Goal: Transaction & Acquisition: Purchase product/service

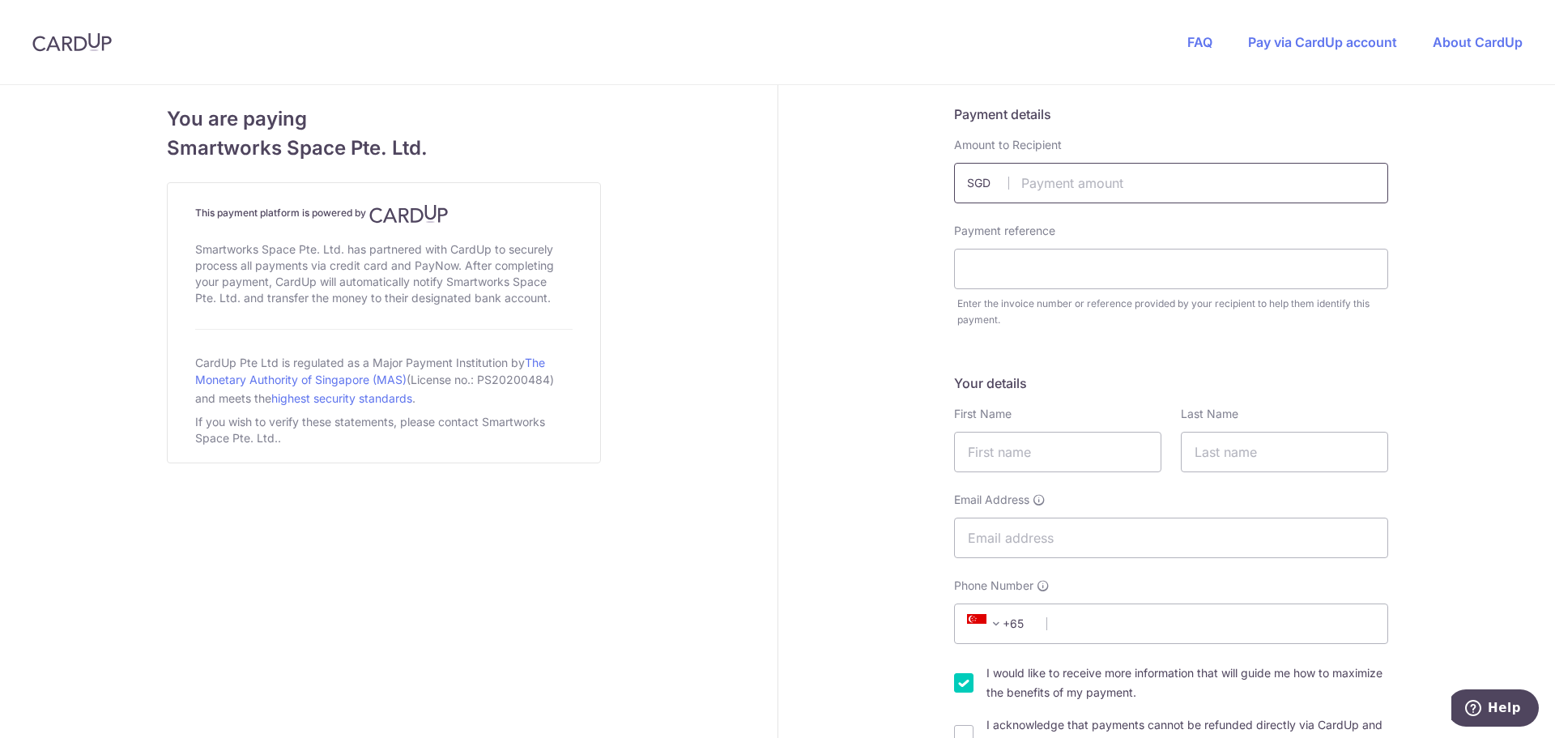
click at [1119, 187] on input "text" at bounding box center [1171, 183] width 434 height 40
drag, startPoint x: 1077, startPoint y: 180, endPoint x: 1097, endPoint y: 173, distance: 20.8
click at [1077, 180] on input "text" at bounding box center [1171, 183] width 434 height 40
type input "10973.35"
click at [995, 268] on input "text" at bounding box center [1171, 269] width 434 height 40
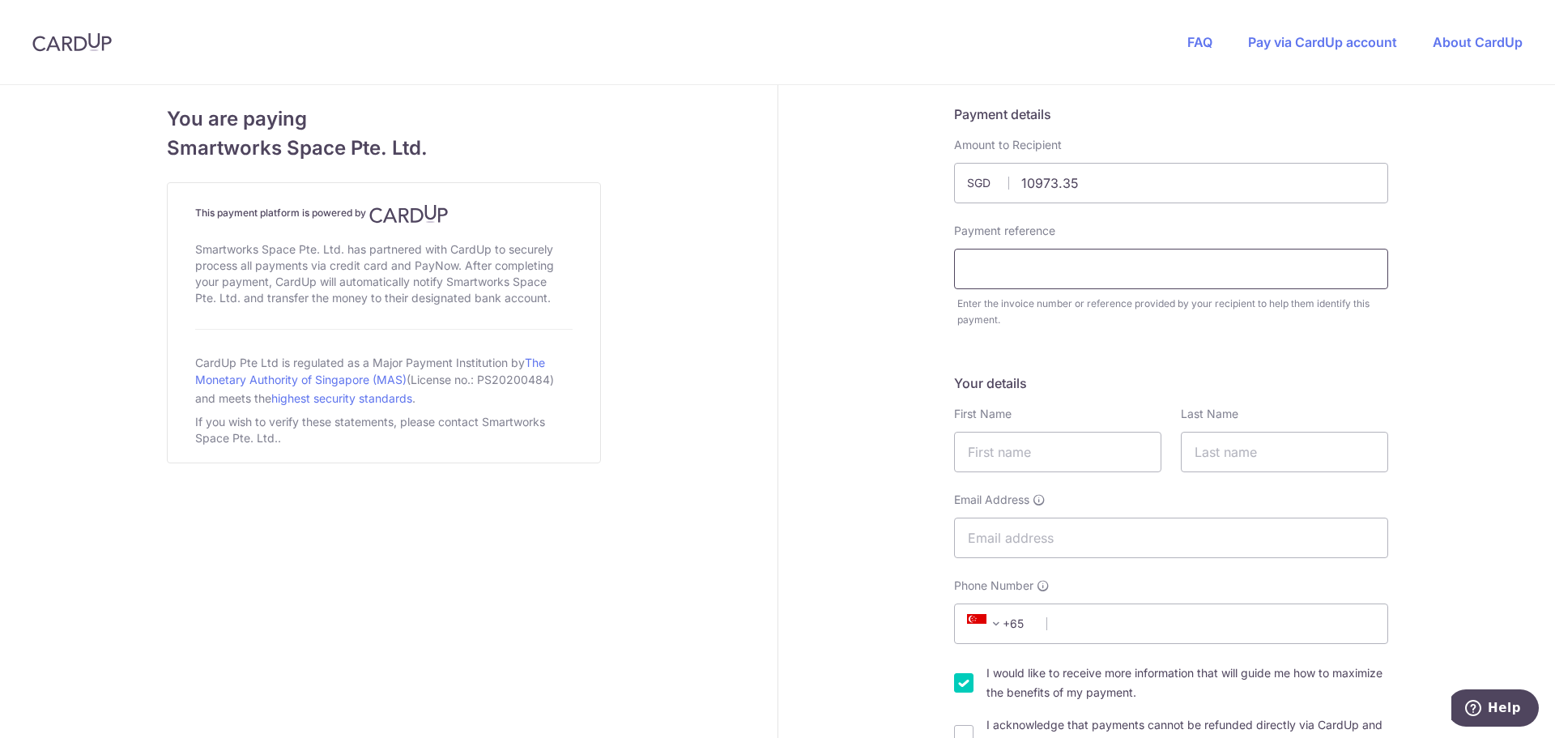
click at [1020, 276] on input "text" at bounding box center [1171, 269] width 434 height 40
paste input "SC2526/244"
type input "SC2526 244"
click at [1041, 468] on input "text" at bounding box center [1057, 452] width 207 height 40
type input "[PERSON_NAME]"
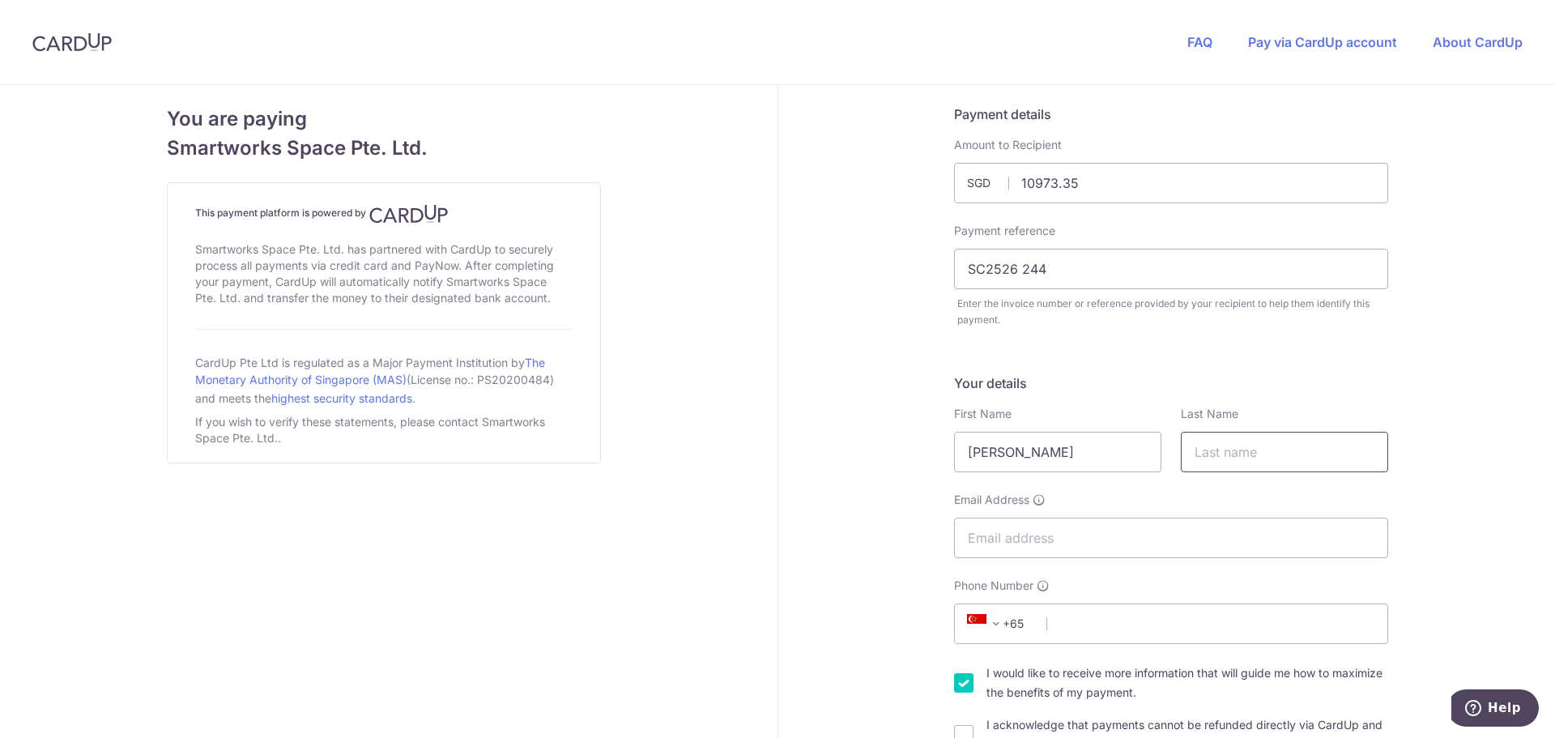
type input "[PERSON_NAME]"
type input "[PERSON_NAME][EMAIL_ADDRESS][DOMAIN_NAME]"
type input "96830842"
type input "059413"
type input "[STREET_ADDRESS]"
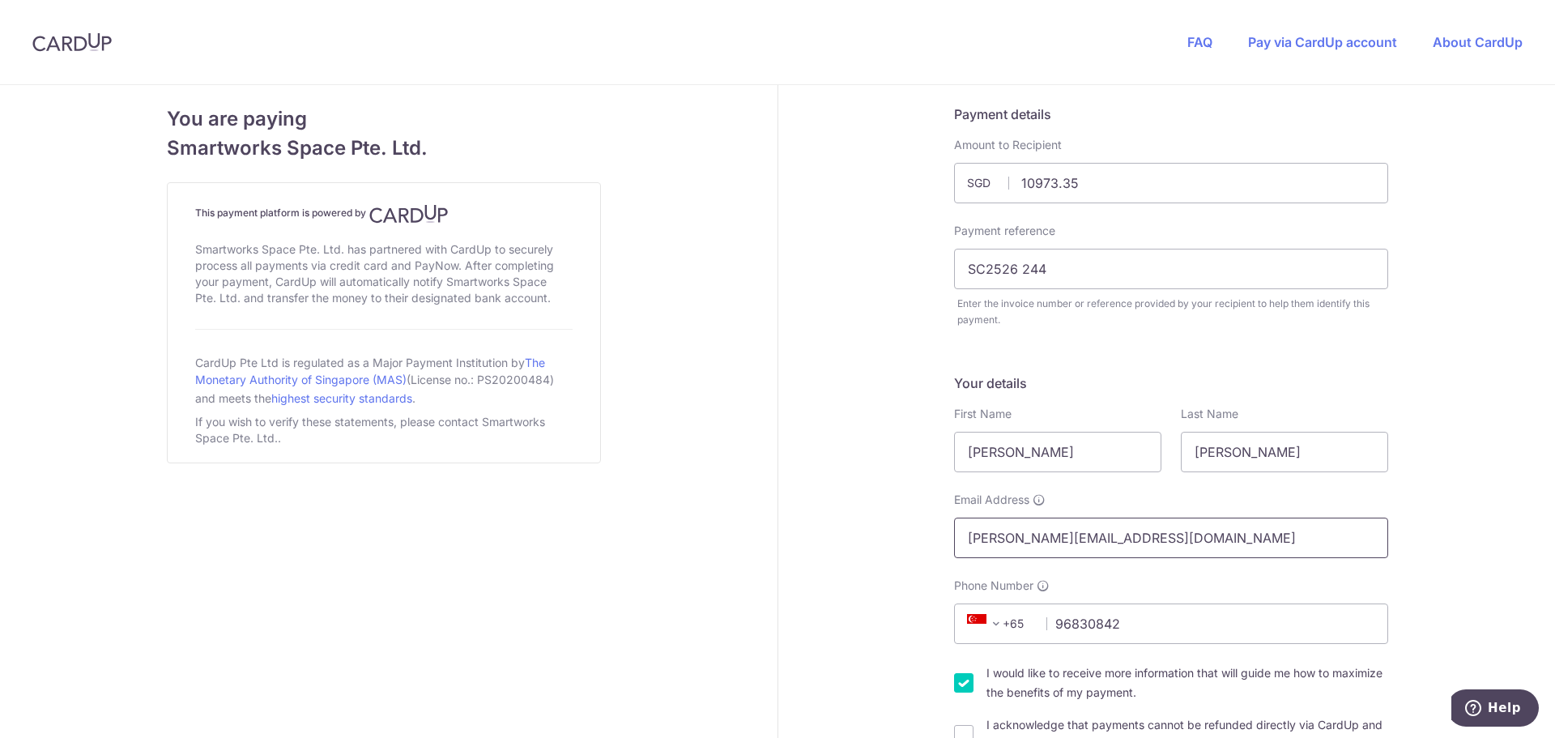
drag, startPoint x: 1250, startPoint y: 531, endPoint x: 836, endPoint y: 563, distance: 415.1
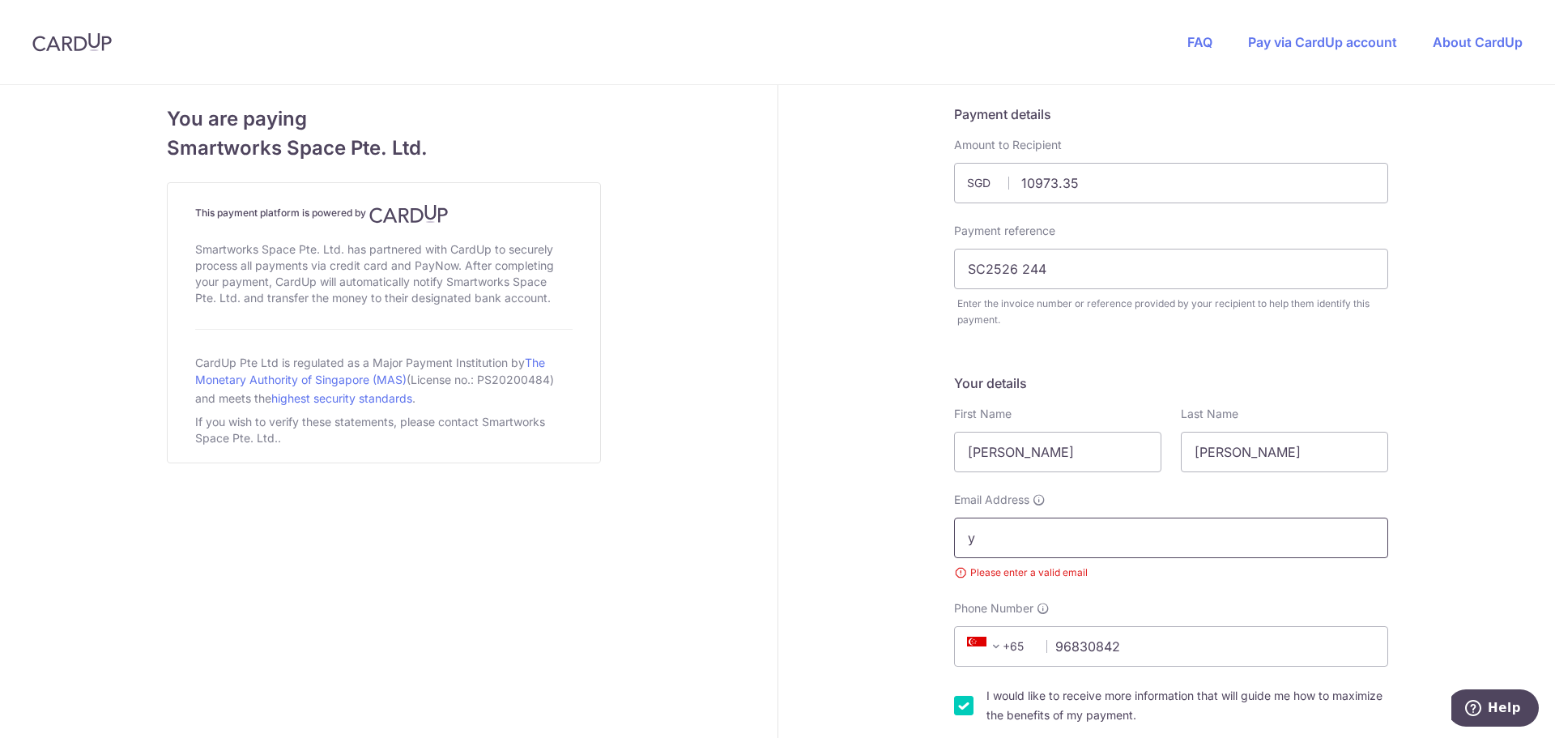
type input "[EMAIL_ADDRESS][DOMAIN_NAME]"
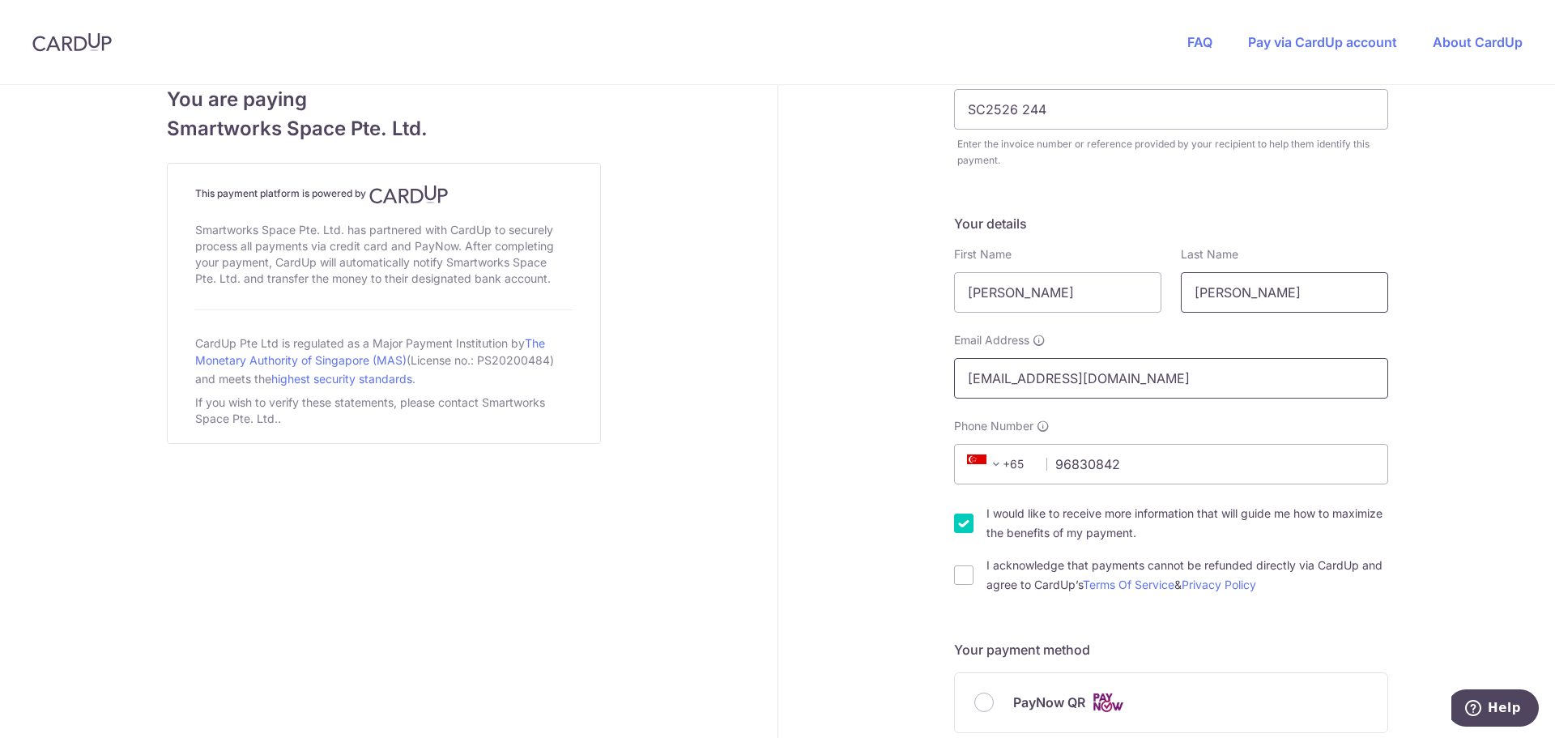
scroll to position [324, 0]
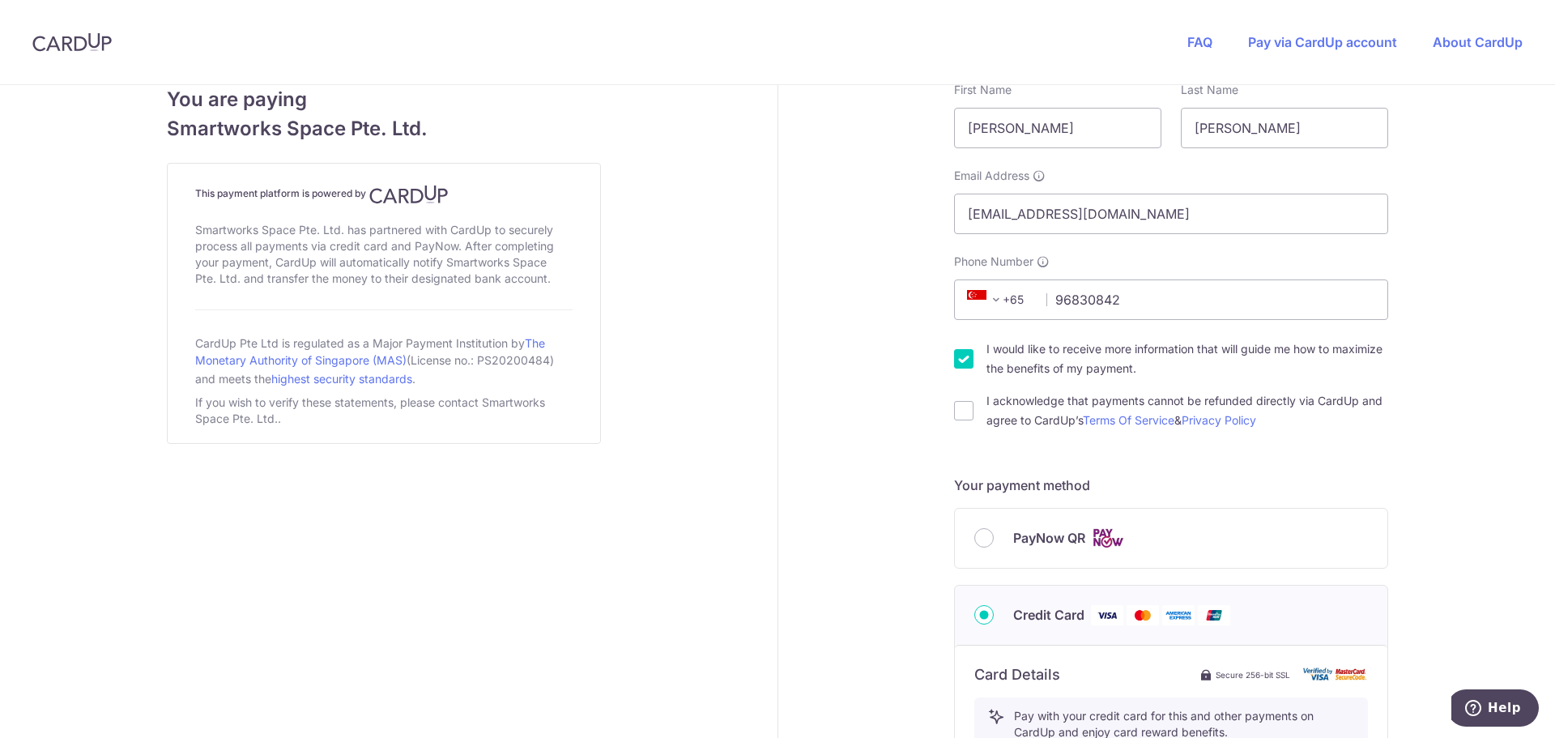
click at [970, 361] on div "I would like to receive more information that will guide me how to maximize the…" at bounding box center [1171, 358] width 434 height 39
click at [961, 411] on input "I acknowledge that payments cannot be refunded directly via CardUp and agree to…" at bounding box center [963, 410] width 19 height 19
checkbox input "true"
click at [962, 363] on input "I would like to receive more information that will guide me how to maximize the…" at bounding box center [963, 358] width 19 height 19
checkbox input "false"
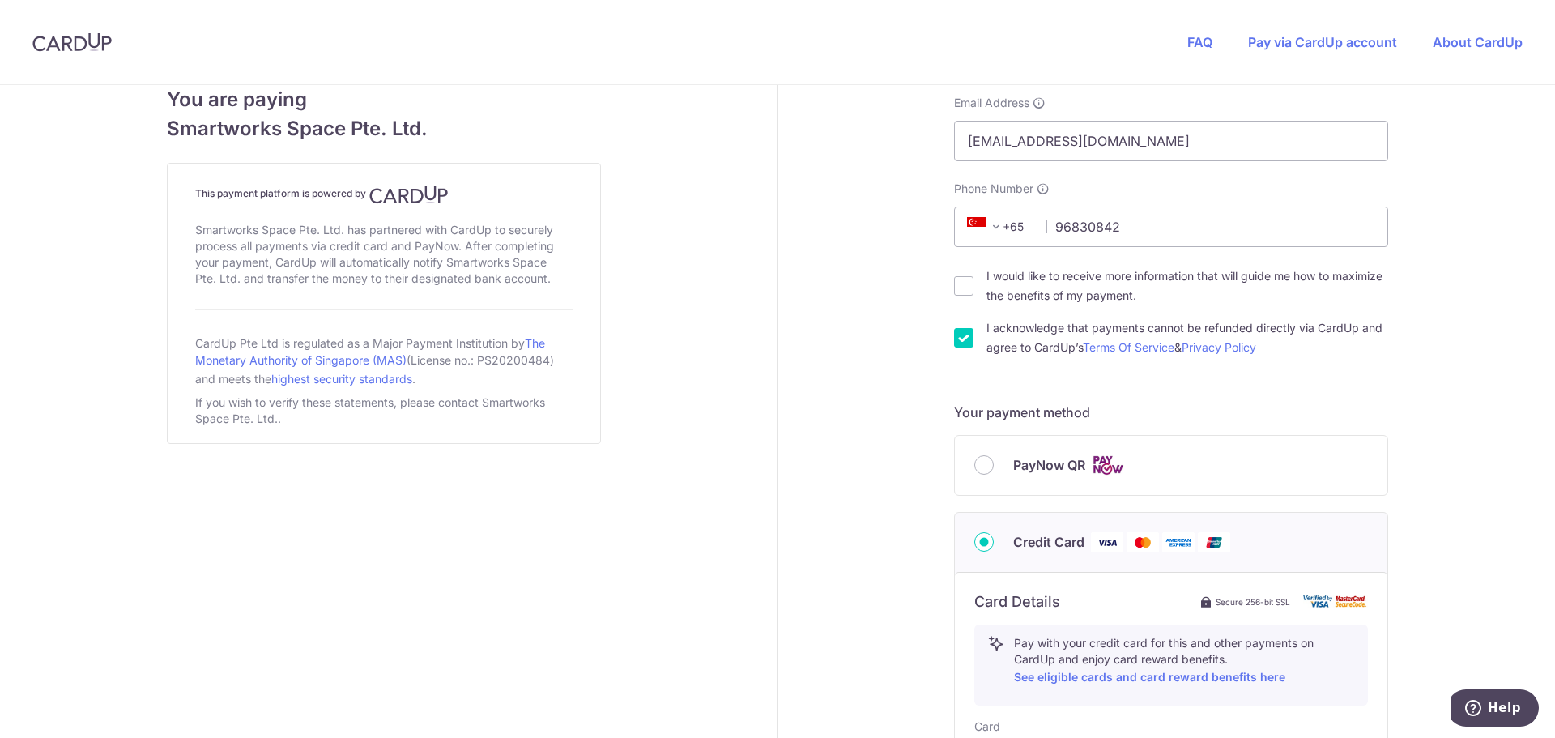
scroll to position [486, 0]
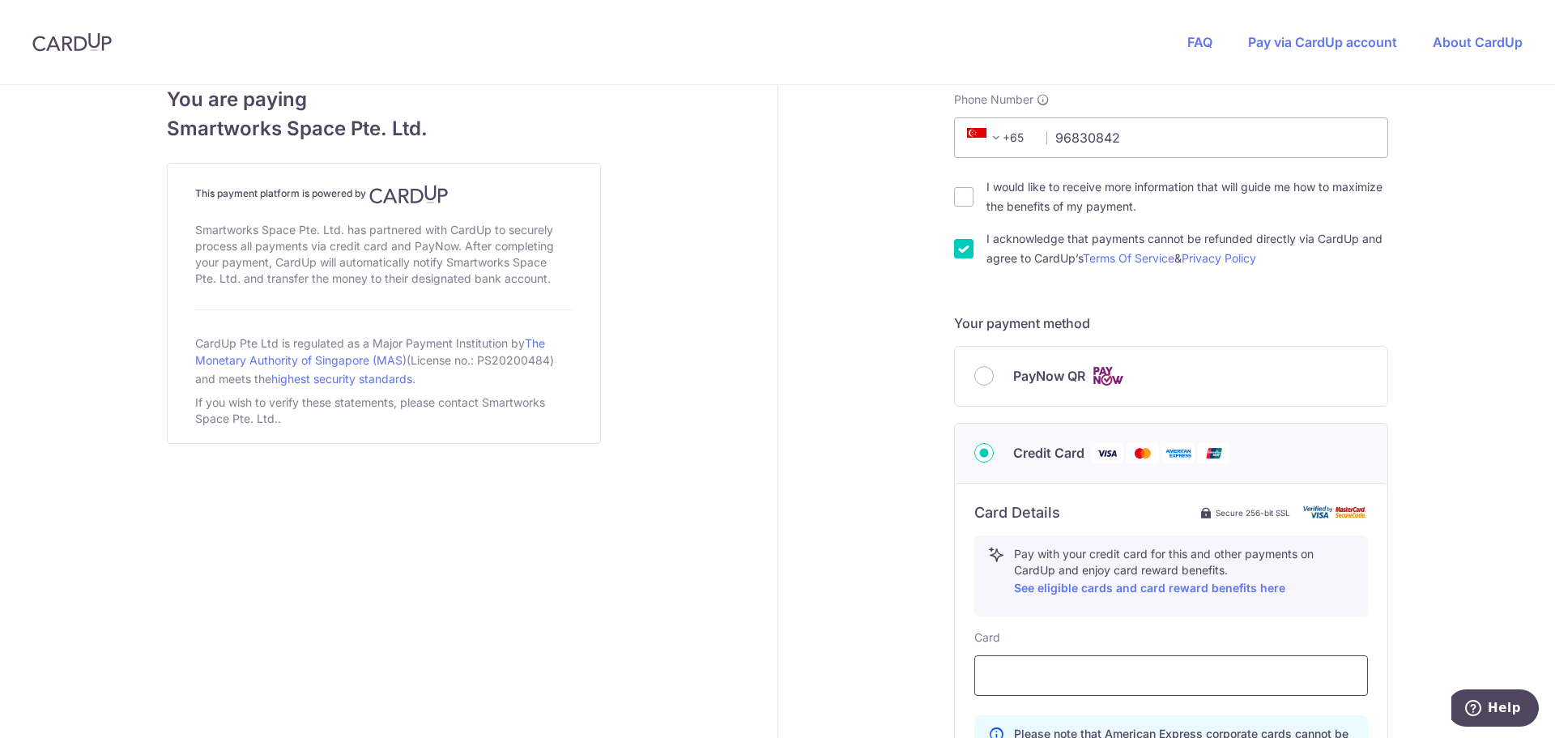
click at [1060, 659] on div at bounding box center [1171, 675] width 394 height 40
click at [1060, 686] on div at bounding box center [1171, 675] width 394 height 40
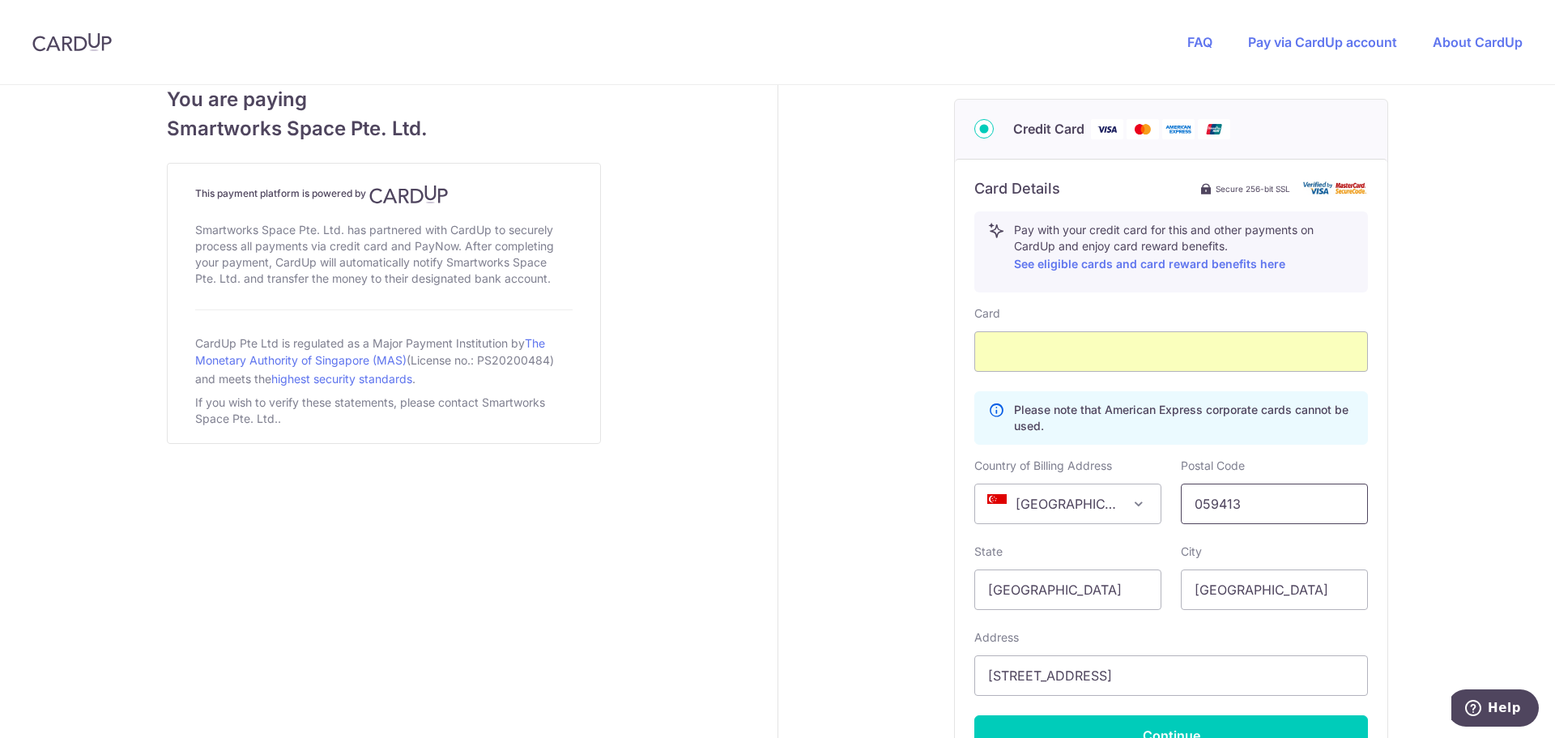
scroll to position [972, 0]
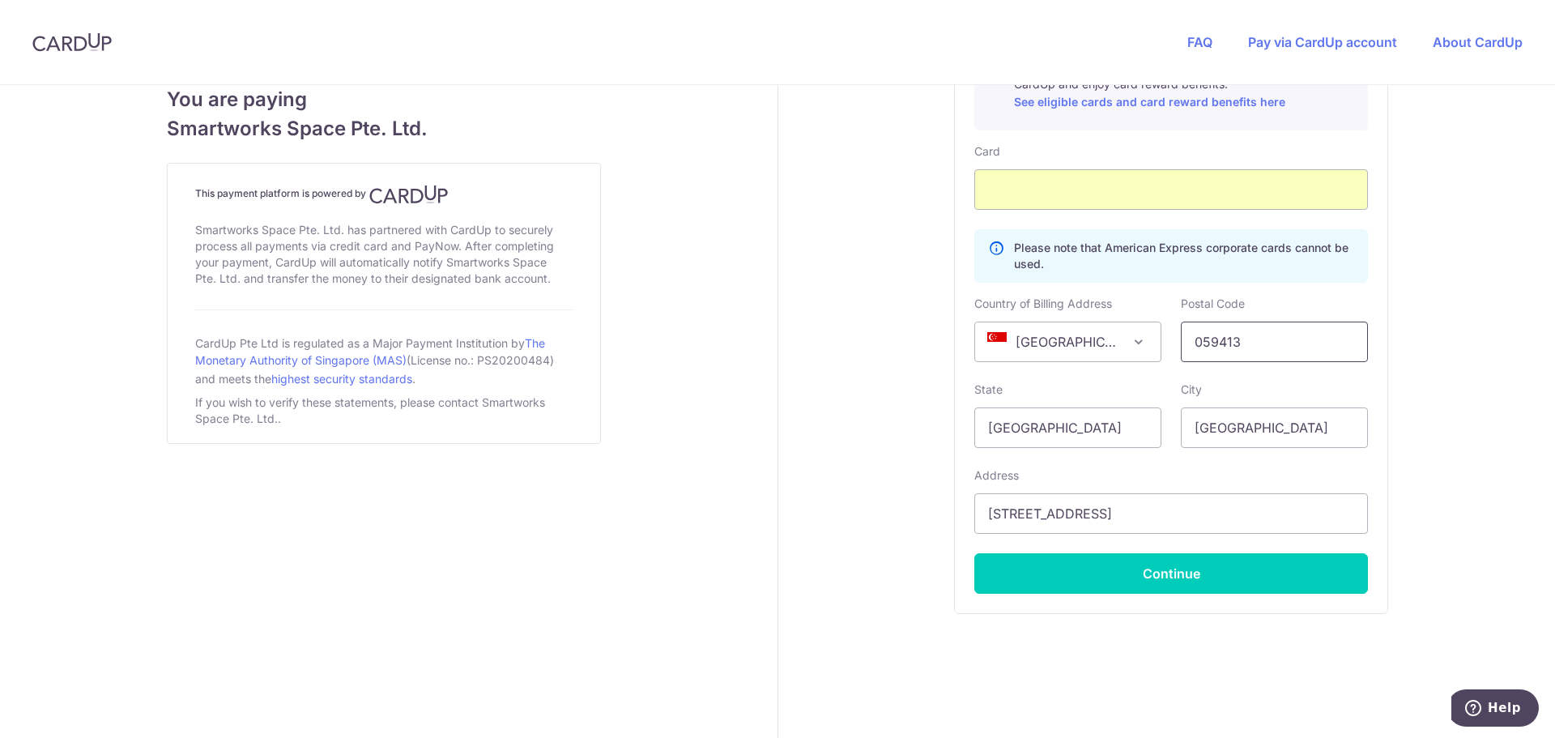
click at [1274, 332] on input "059413" at bounding box center [1274, 342] width 187 height 40
type input "448872"
drag, startPoint x: 1287, startPoint y: 526, endPoint x: 1323, endPoint y: 514, distance: 38.4
click at [1287, 526] on input "[STREET_ADDRESS]" at bounding box center [1171, 513] width 394 height 40
drag, startPoint x: 1325, startPoint y: 513, endPoint x: 1312, endPoint y: 514, distance: 13.1
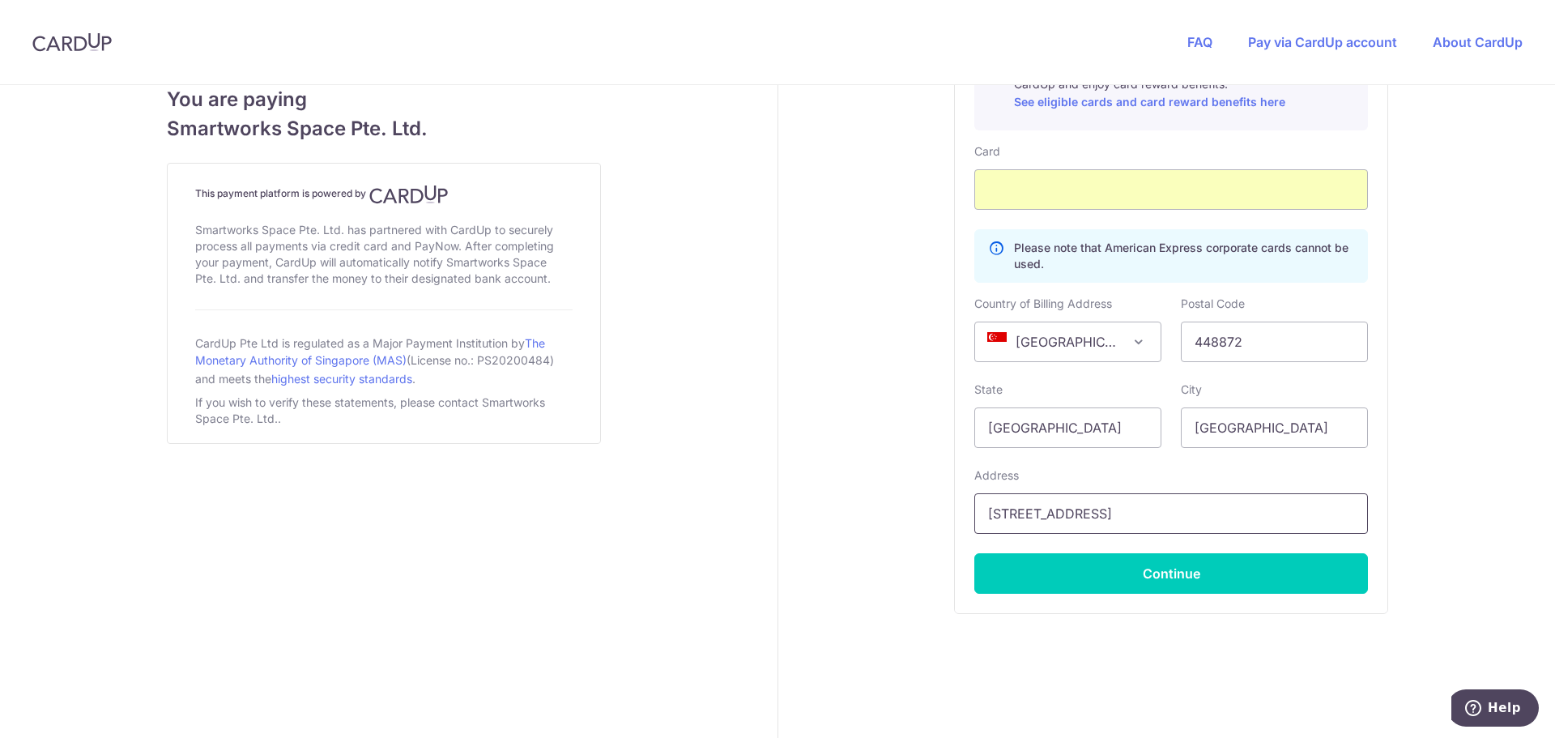
click at [1312, 514] on input "[STREET_ADDRESS]" at bounding box center [1171, 513] width 394 height 40
type input "16 Siglap Link #16-24"
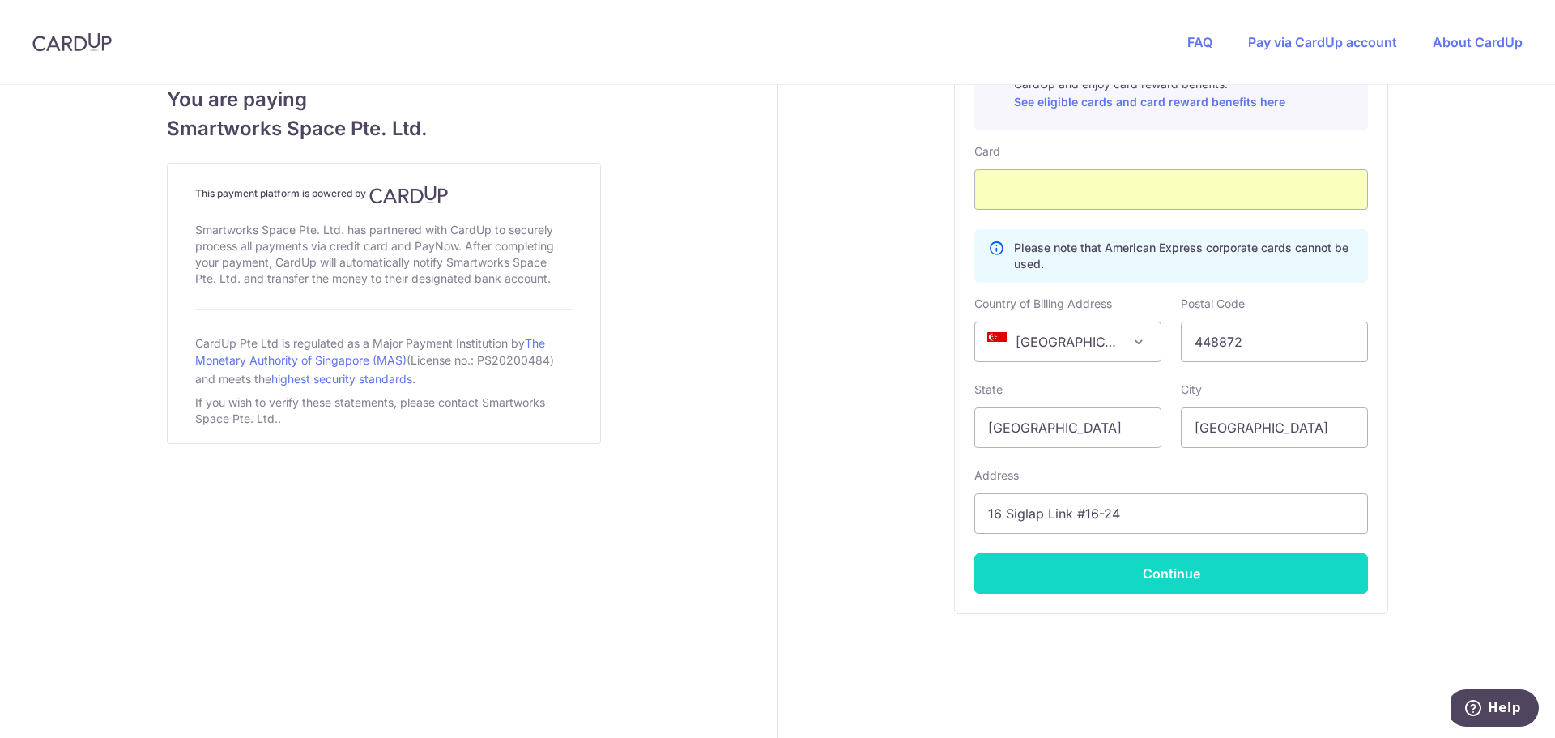
click at [1170, 579] on button "Continue" at bounding box center [1171, 573] width 394 height 40
type input "**** 1184"
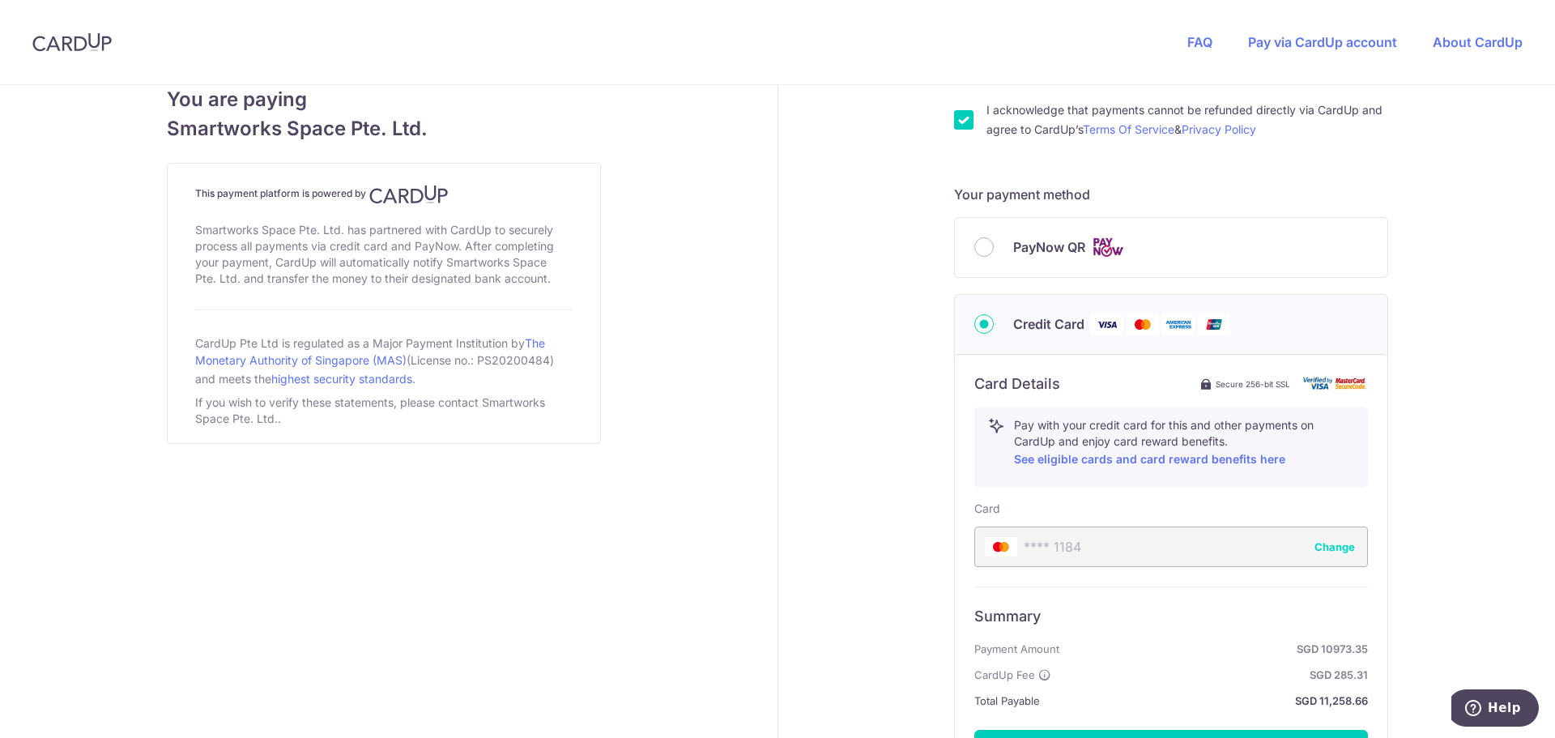
scroll to position [805, 0]
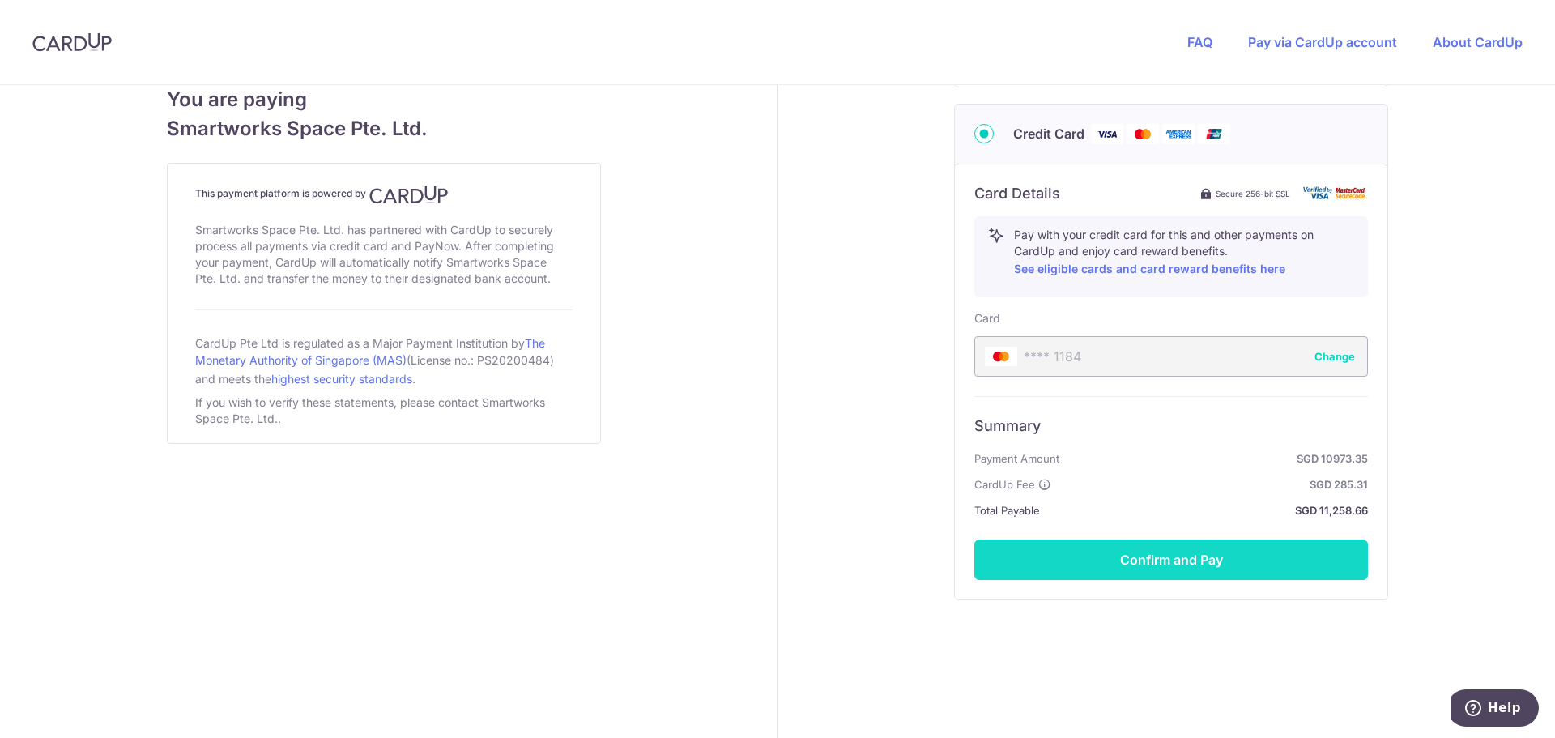
click at [1208, 552] on button "Confirm and Pay" at bounding box center [1171, 559] width 394 height 40
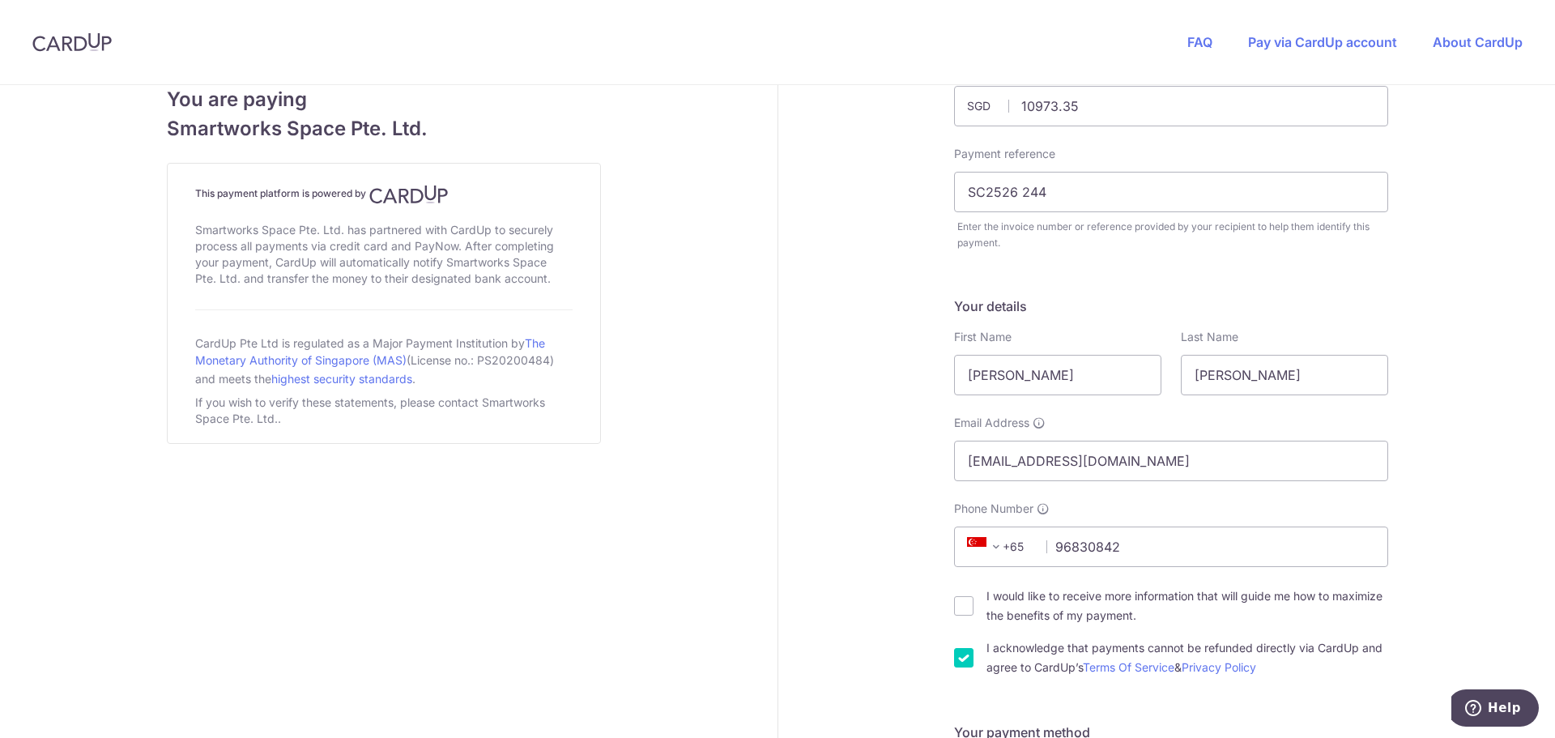
scroll to position [76, 0]
